Goal: Task Accomplishment & Management: Use online tool/utility

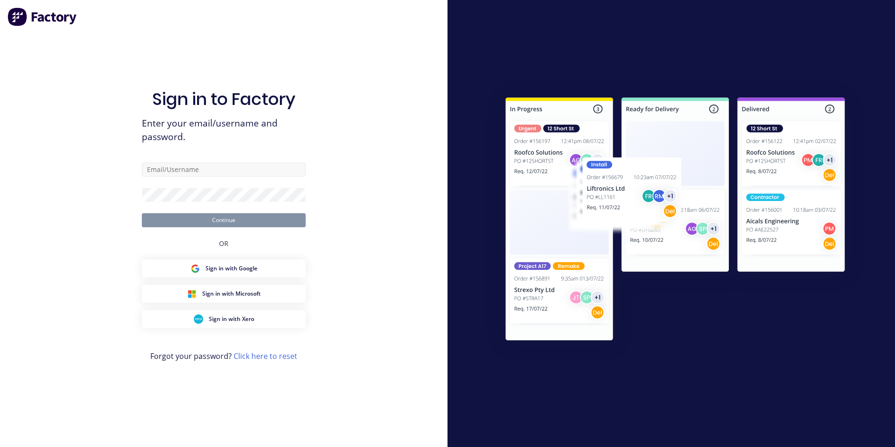
type input "[EMAIL_ADDRESS][DOMAIN_NAME]"
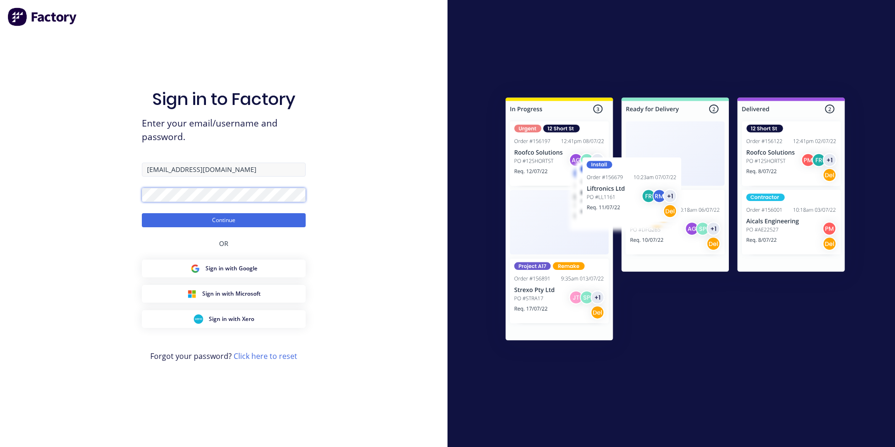
click at [142, 213] on button "Continue" at bounding box center [224, 220] width 164 height 14
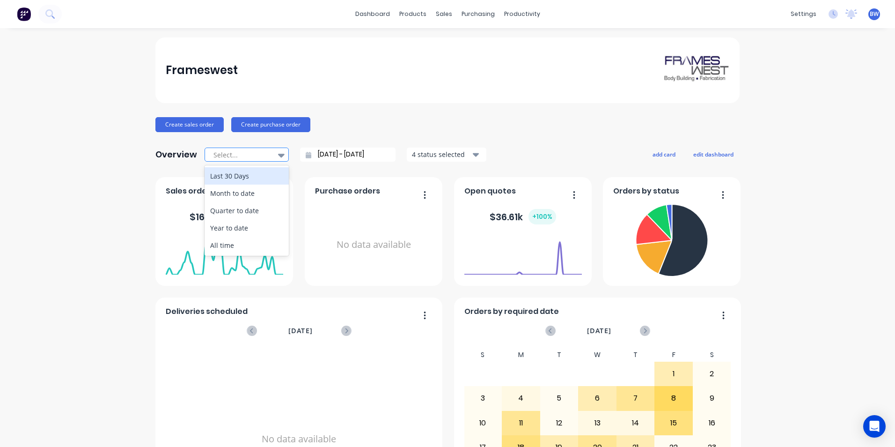
click at [258, 157] on div at bounding box center [242, 155] width 59 height 12
click at [256, 188] on div "Month to date" at bounding box center [247, 192] width 84 height 17
type input "[DATE] - [DATE]"
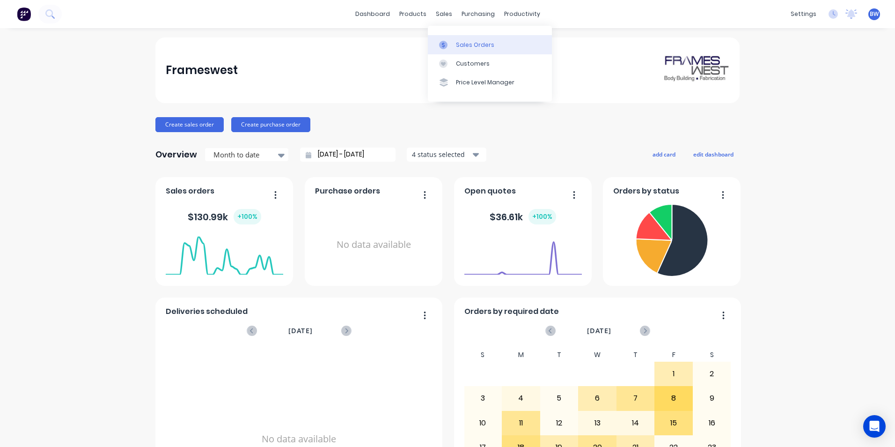
click at [453, 52] on link "Sales Orders" at bounding box center [490, 44] width 124 height 19
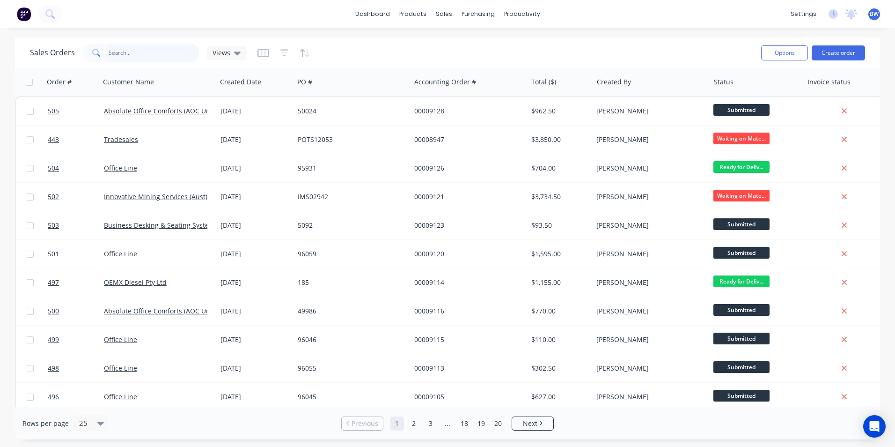
click at [164, 54] on input "text" at bounding box center [154, 53] width 91 height 19
type input "oemx"
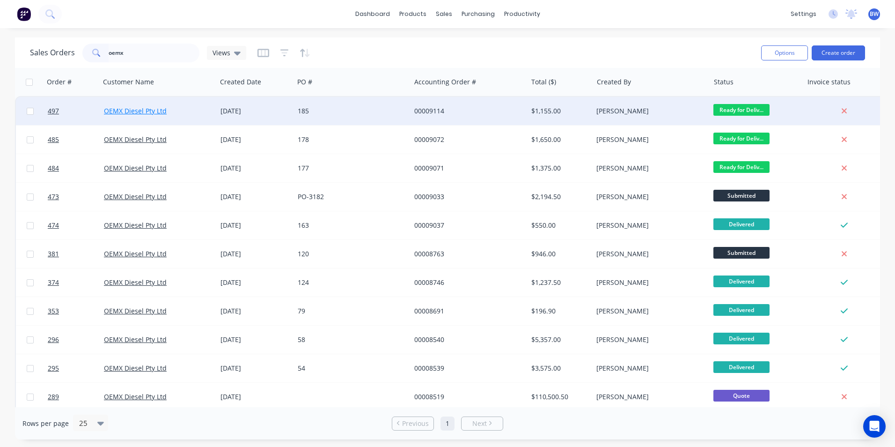
click at [151, 109] on link "OEMX Diesel Pty Ltd" at bounding box center [135, 110] width 63 height 9
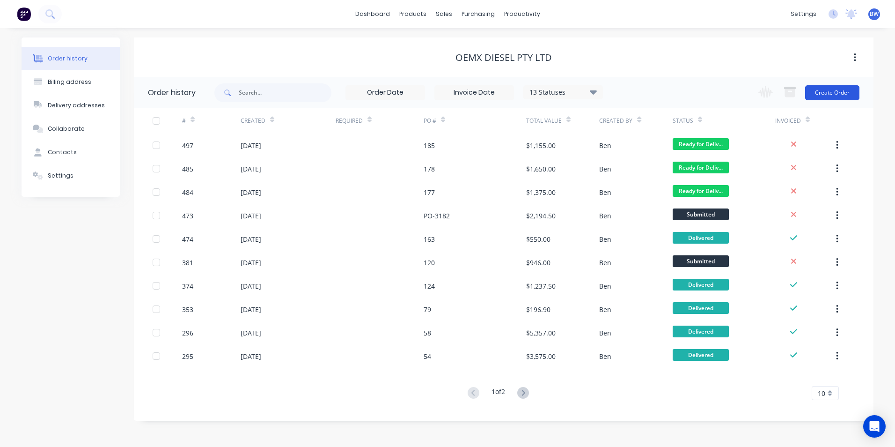
click at [820, 89] on button "Create Order" at bounding box center [832, 92] width 54 height 15
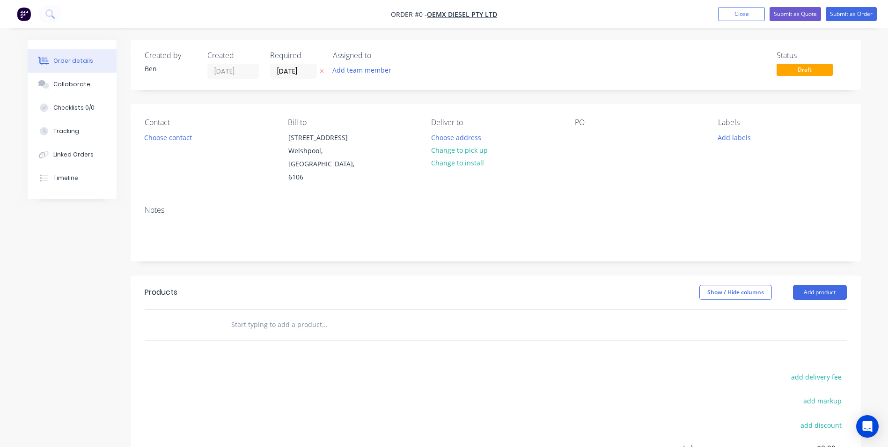
click at [322, 72] on icon at bounding box center [322, 71] width 4 height 6
click at [459, 139] on button "Choose address" at bounding box center [456, 137] width 60 height 13
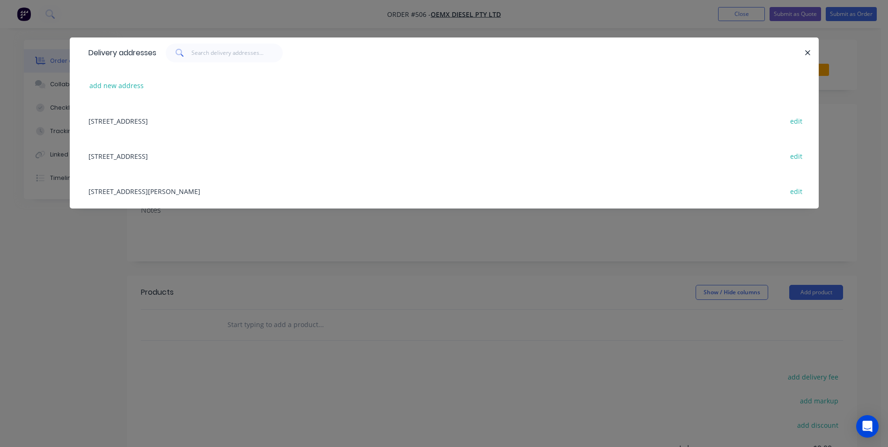
click at [241, 190] on div "[STREET_ADDRESS][PERSON_NAME] edit" at bounding box center [444, 190] width 721 height 35
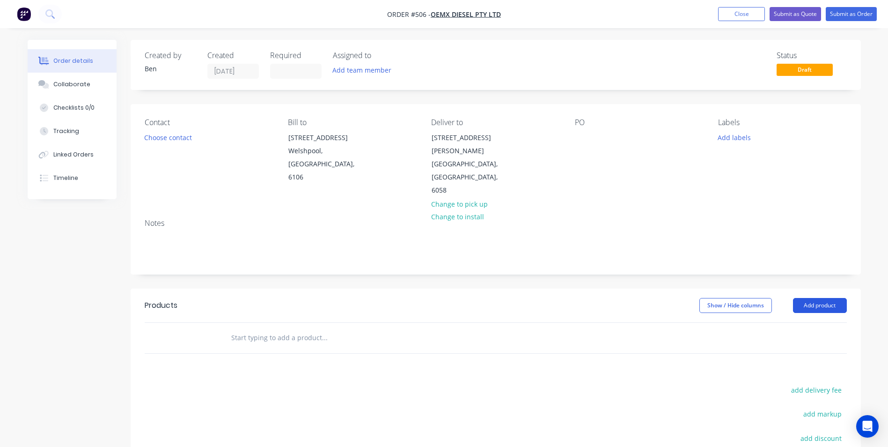
click at [806, 298] on button "Add product" at bounding box center [820, 305] width 54 height 15
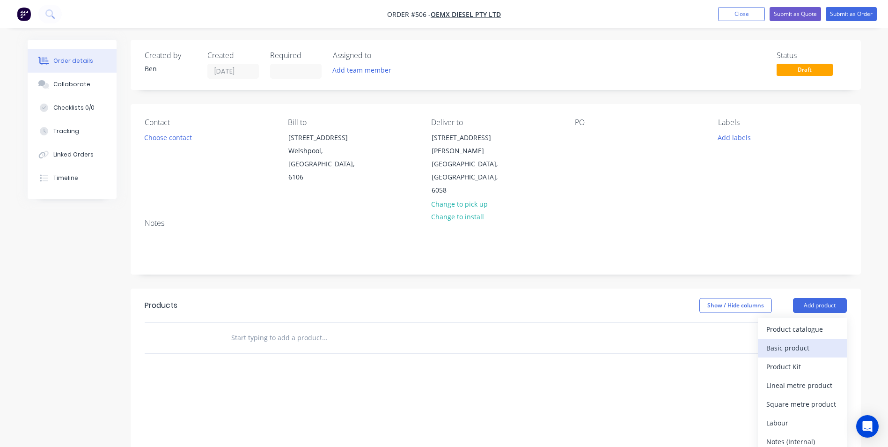
click at [783, 341] on div "Basic product" at bounding box center [803, 348] width 72 height 14
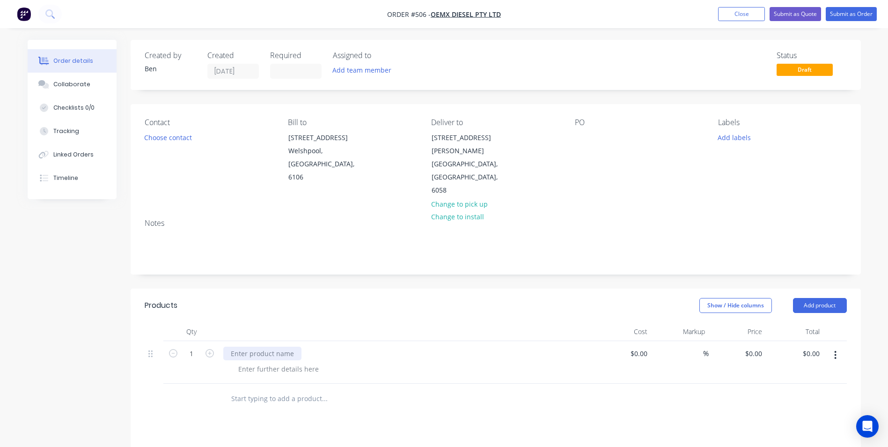
click at [233, 347] on div at bounding box center [262, 354] width 78 height 14
click at [236, 347] on div at bounding box center [262, 354] width 78 height 14
click at [247, 362] on div at bounding box center [279, 369] width 96 height 14
click at [257, 362] on div at bounding box center [279, 369] width 96 height 14
click at [756, 347] on input "0" at bounding box center [756, 354] width 22 height 14
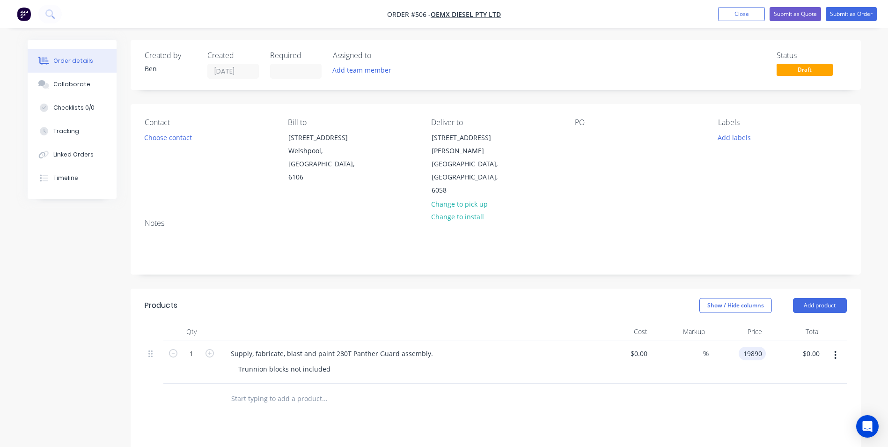
type input "$19,890.00"
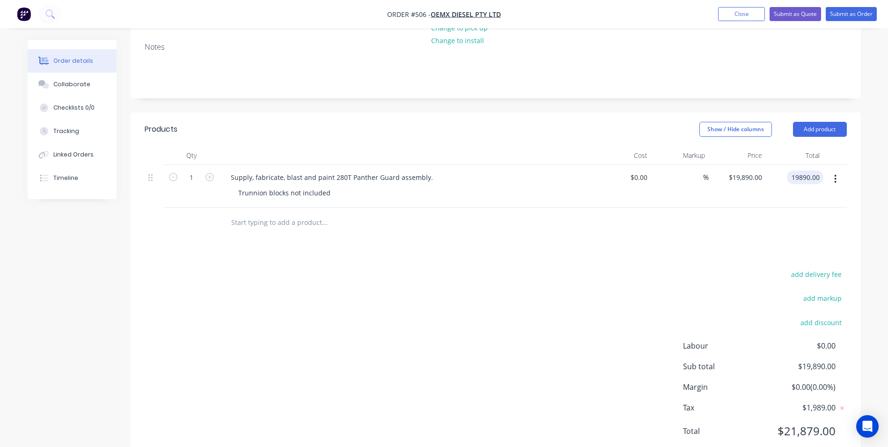
scroll to position [180, 0]
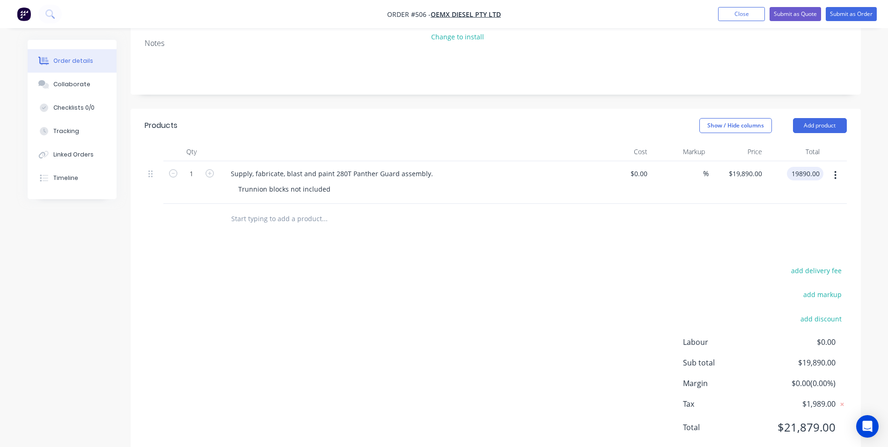
type input "$19,890.00"
click at [540, 354] on div "add delivery fee add markup add discount Labour $0.00 Sub total $19,890.00 Marg…" at bounding box center [496, 354] width 702 height 181
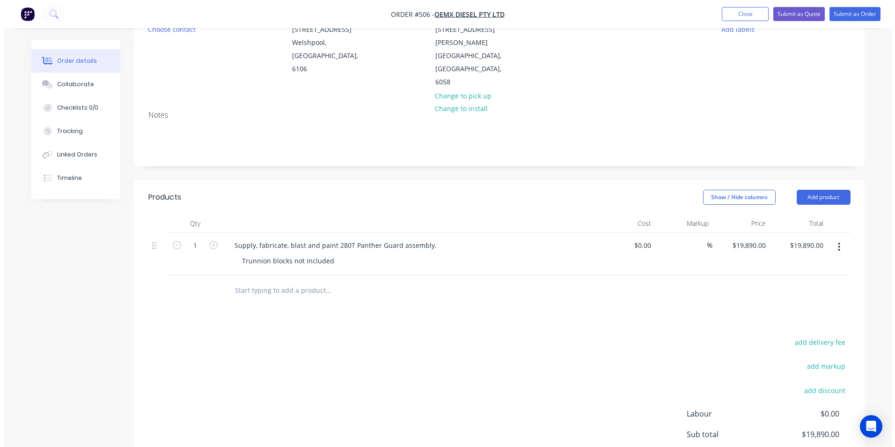
scroll to position [0, 0]
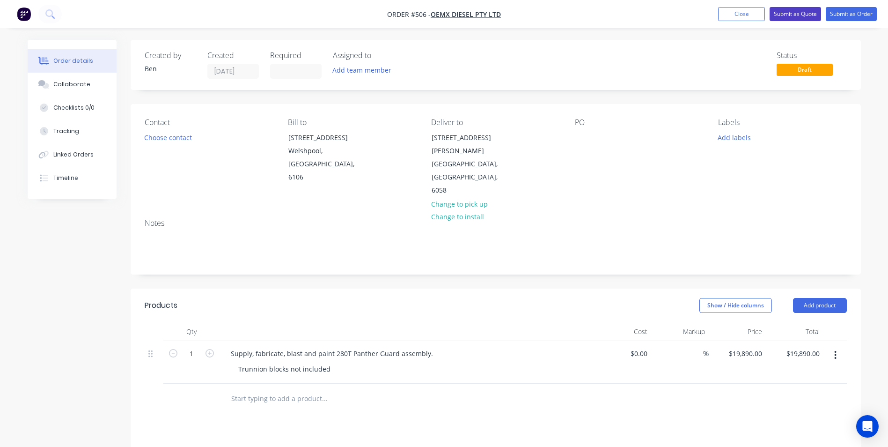
click at [805, 16] on button "Submit as Quote" at bounding box center [796, 14] width 52 height 14
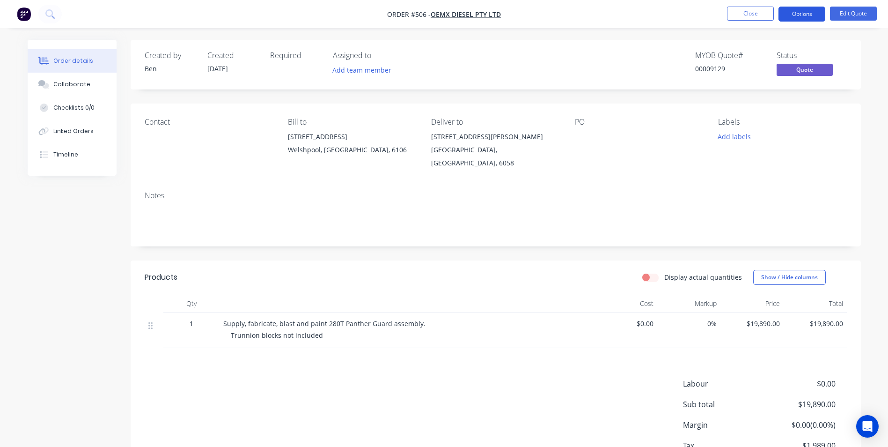
click at [809, 15] on button "Options" at bounding box center [802, 14] width 47 height 15
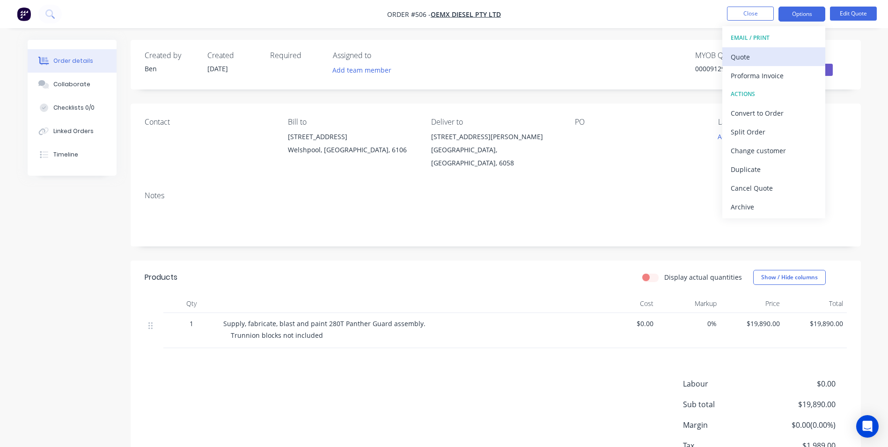
click at [773, 56] on div "Quote" at bounding box center [774, 57] width 86 height 14
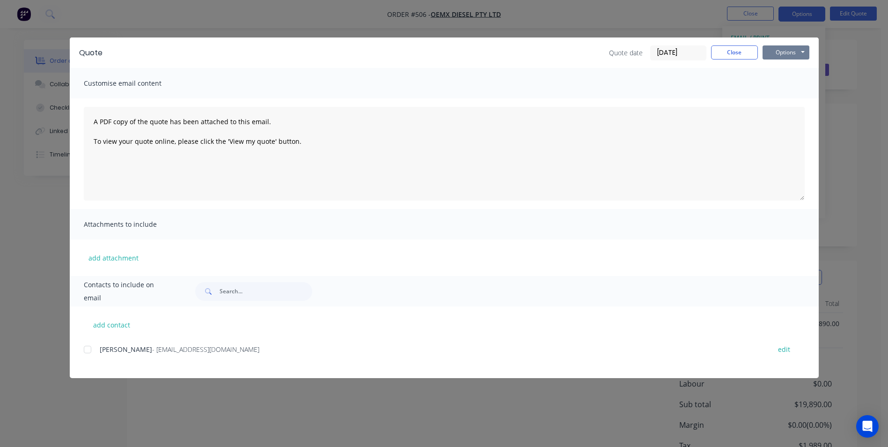
click at [769, 59] on button "Options" at bounding box center [786, 52] width 47 height 14
click at [769, 73] on button "Preview" at bounding box center [793, 68] width 60 height 15
click at [726, 50] on button "Close" at bounding box center [734, 52] width 47 height 14
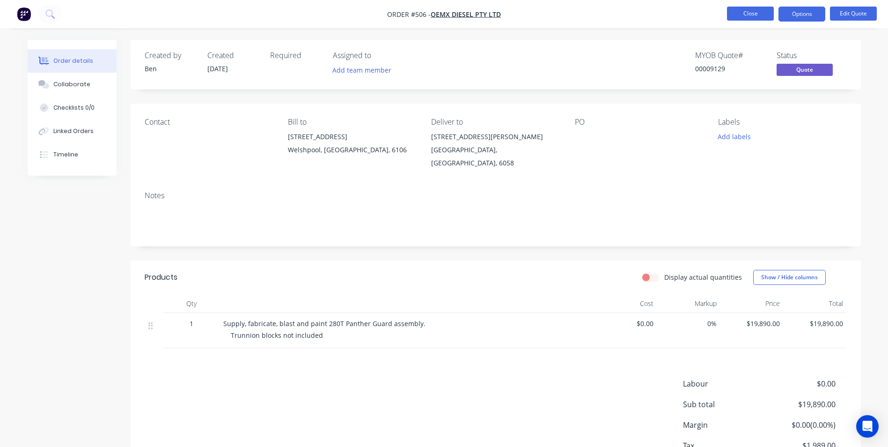
click at [733, 18] on button "Close" at bounding box center [750, 14] width 47 height 14
